Goal: Information Seeking & Learning: Learn about a topic

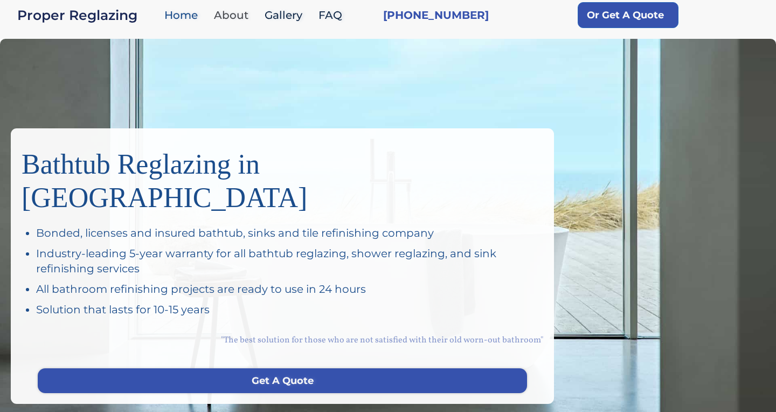
click at [238, 6] on link "About" at bounding box center [233, 15] width 51 height 23
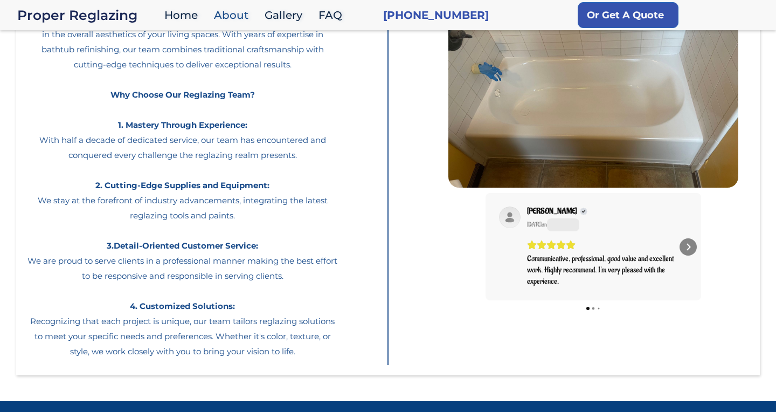
scroll to position [139, 0]
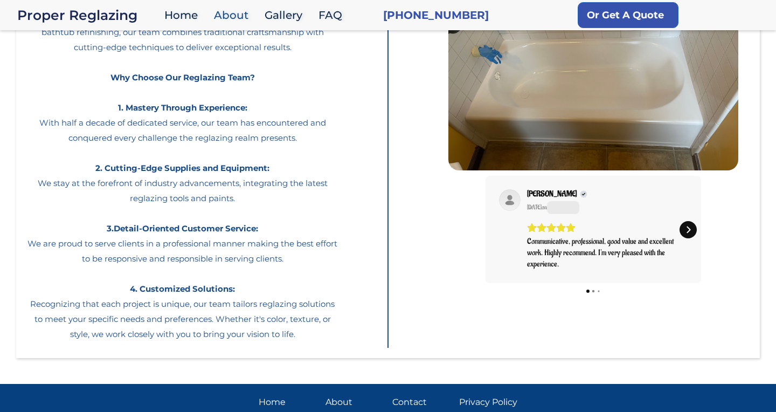
click at [685, 228] on icon "Next" at bounding box center [688, 229] width 9 height 9
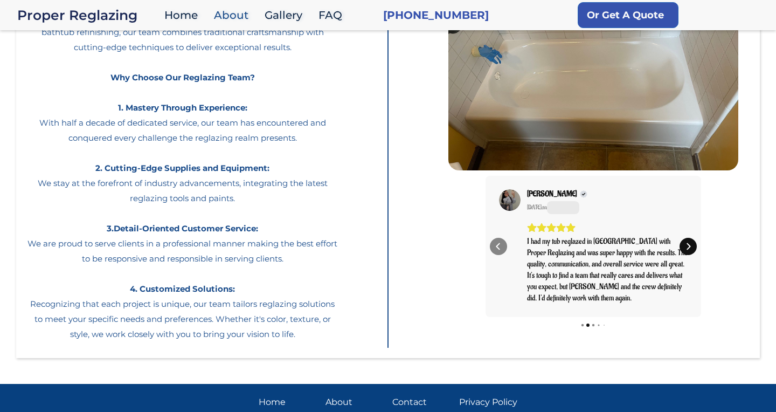
click at [685, 242] on div "Next" at bounding box center [687, 246] width 17 height 17
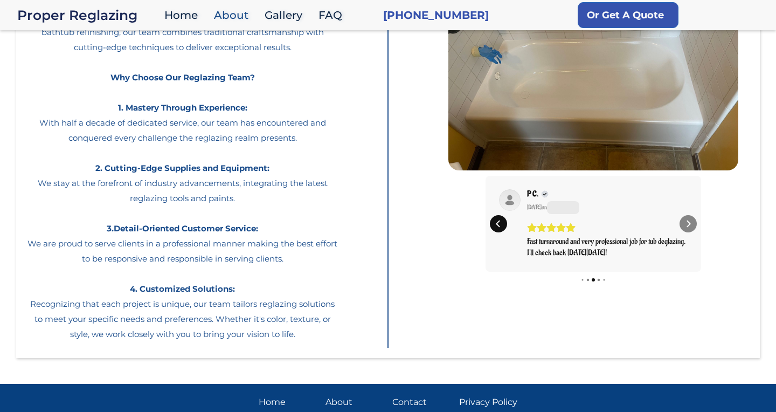
click at [491, 225] on div "Previous" at bounding box center [498, 223] width 17 height 17
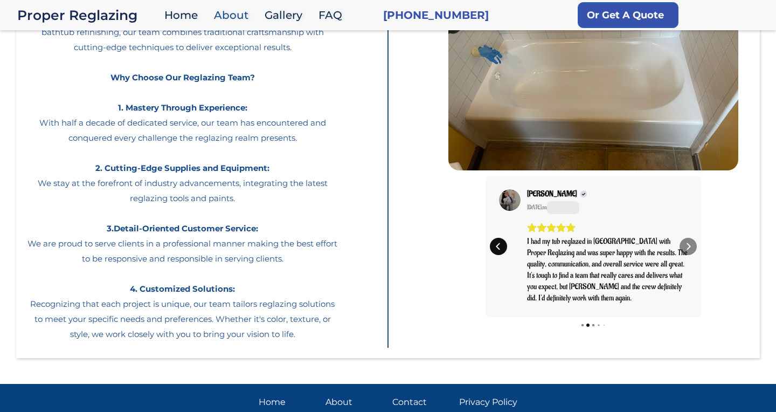
click at [491, 225] on div "Chin K. May 30 on I had my tub reglazed in Palo Alto with Proper Reglazing and …" at bounding box center [592, 246] width 215 height 141
click at [495, 245] on icon "Previous" at bounding box center [498, 246] width 9 height 9
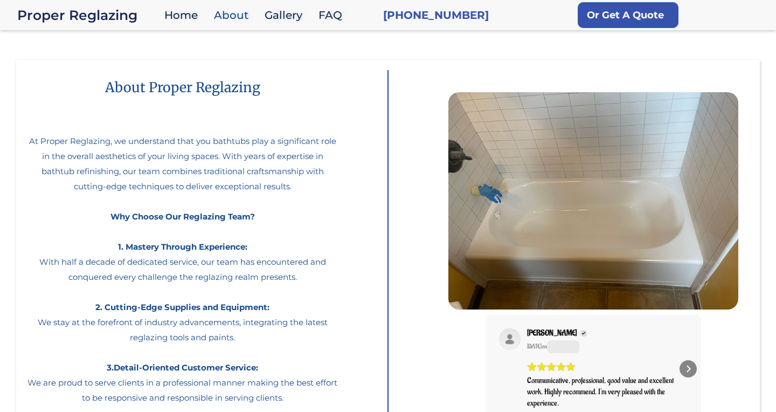
scroll to position [0, 0]
click at [281, 11] on link "Gallery" at bounding box center [286, 15] width 54 height 23
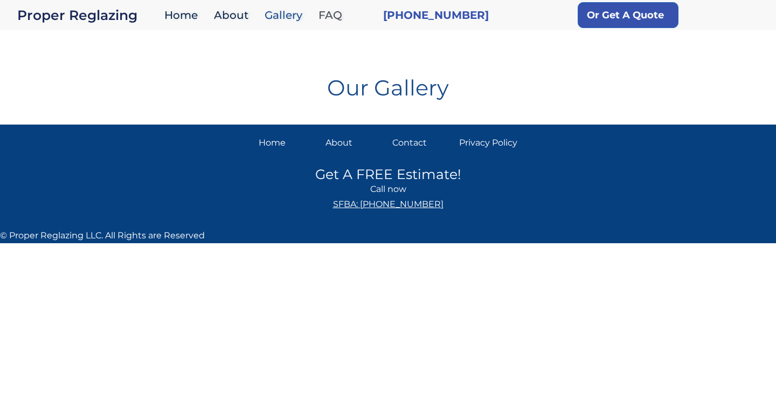
click at [332, 13] on link "FAQ" at bounding box center [333, 15] width 40 height 23
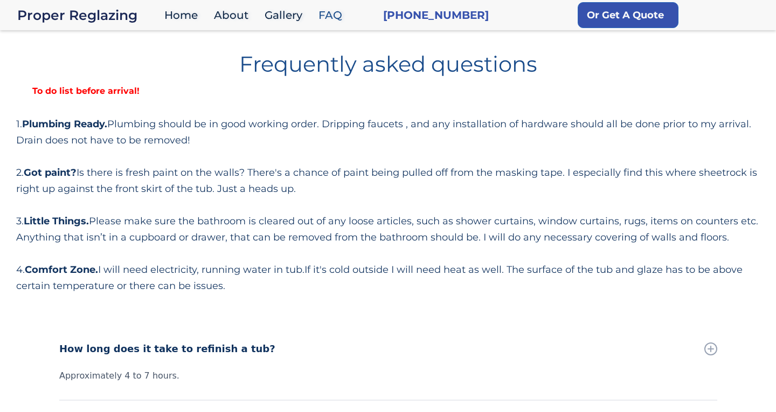
click at [123, 90] on strong "To do list before arrival!" at bounding box center [86, 91] width 140 height 10
click at [179, 16] on link "Home" at bounding box center [184, 15] width 50 height 23
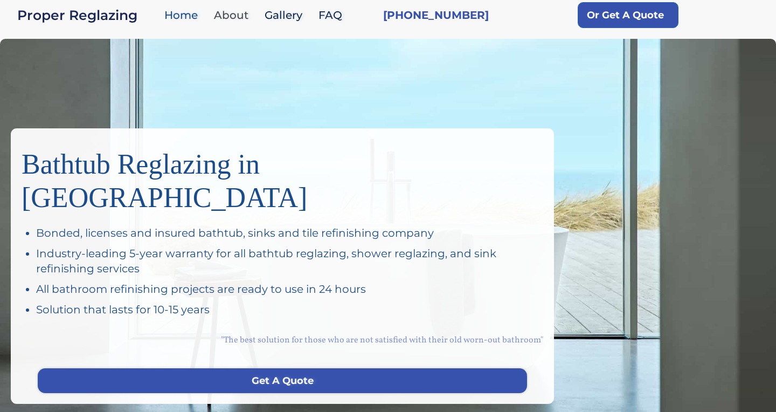
click at [237, 12] on link "About" at bounding box center [233, 15] width 51 height 23
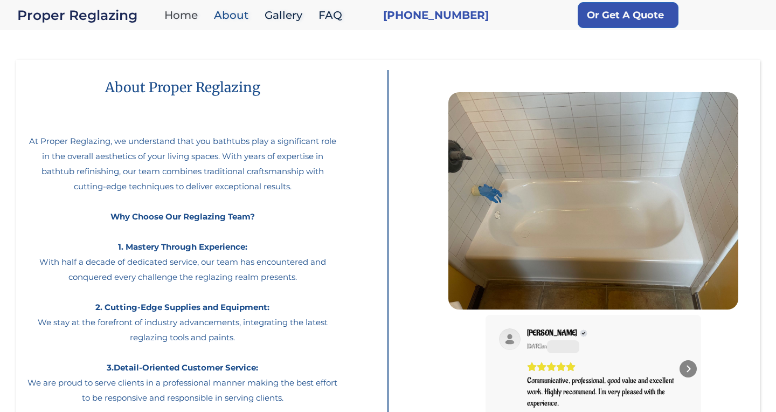
click at [172, 16] on link "Home" at bounding box center [184, 15] width 50 height 23
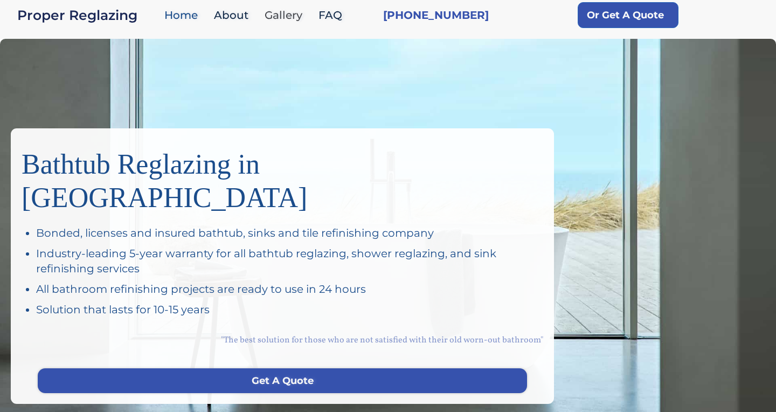
click at [290, 4] on link "Gallery" at bounding box center [286, 15] width 54 height 23
